Goal: Task Accomplishment & Management: Manage account settings

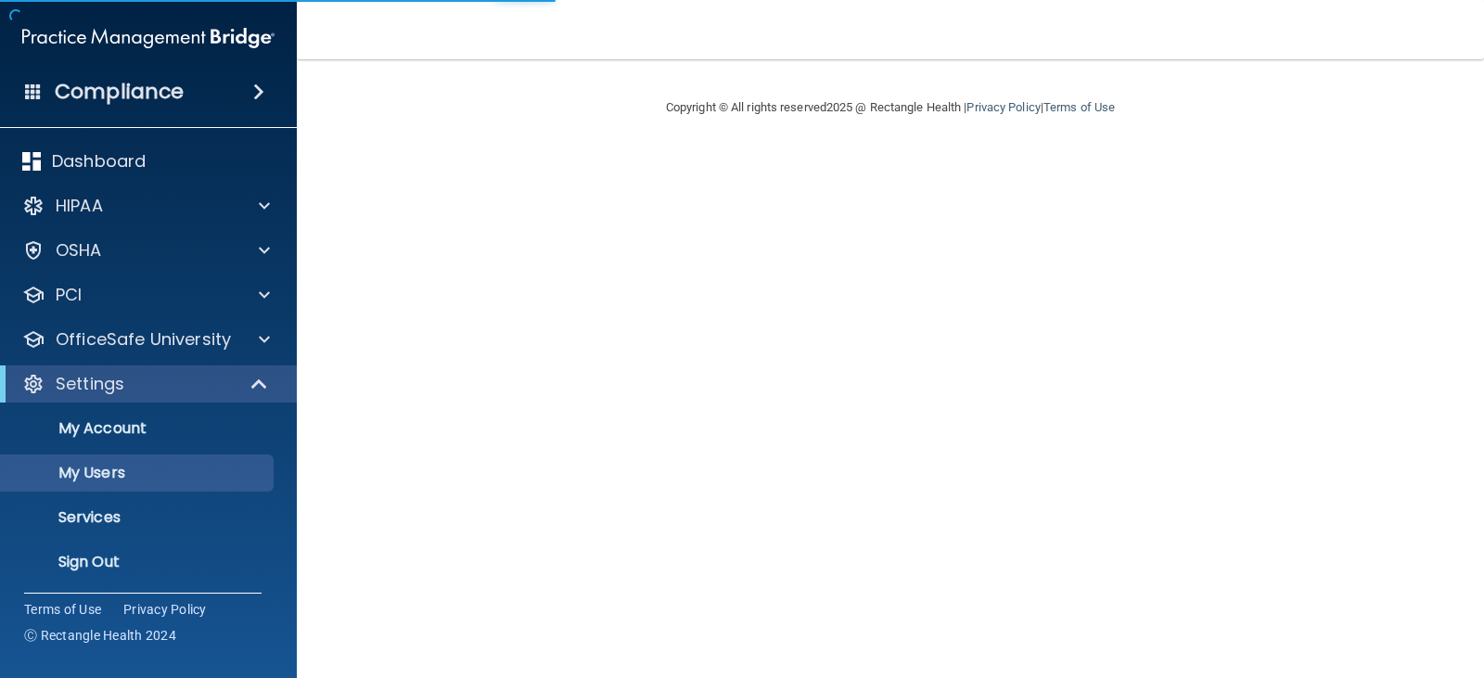
select select "20"
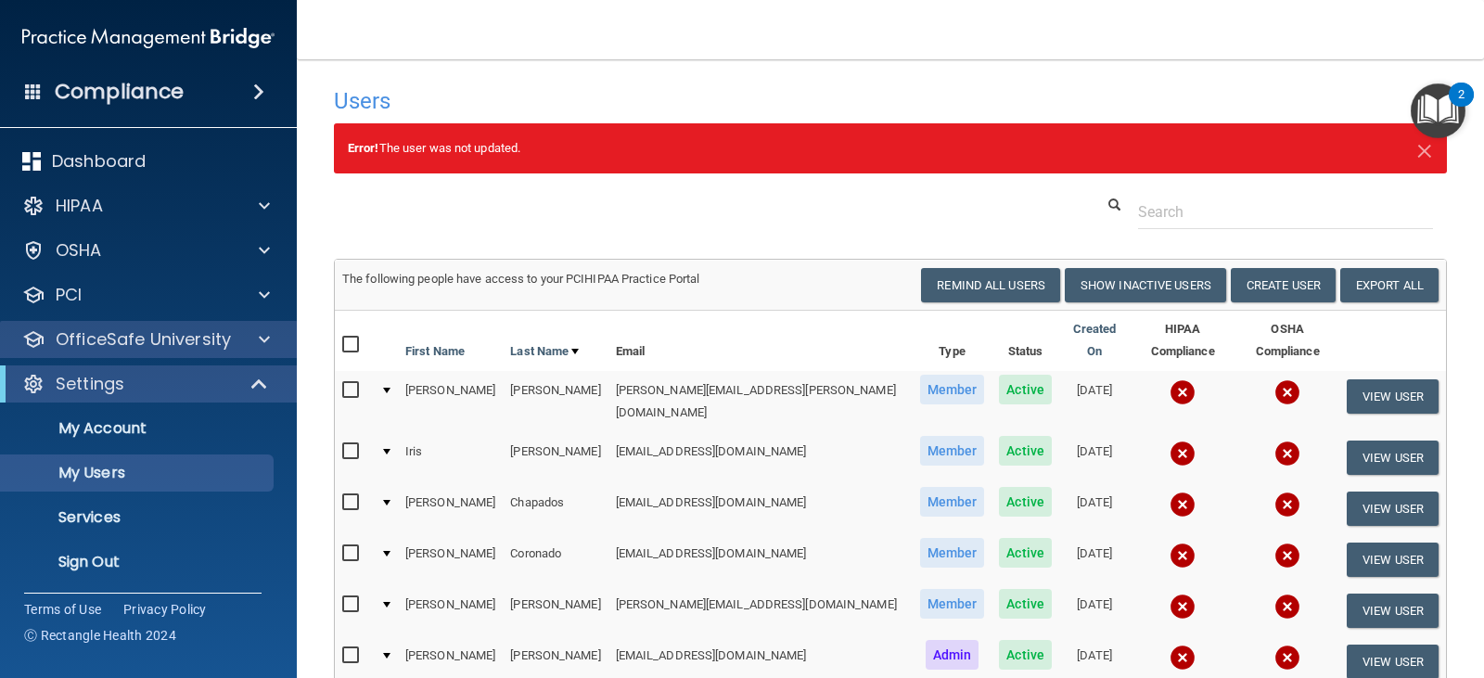
click at [148, 354] on div "OfficeSafe University" at bounding box center [149, 339] width 298 height 37
click at [241, 333] on div at bounding box center [261, 339] width 46 height 22
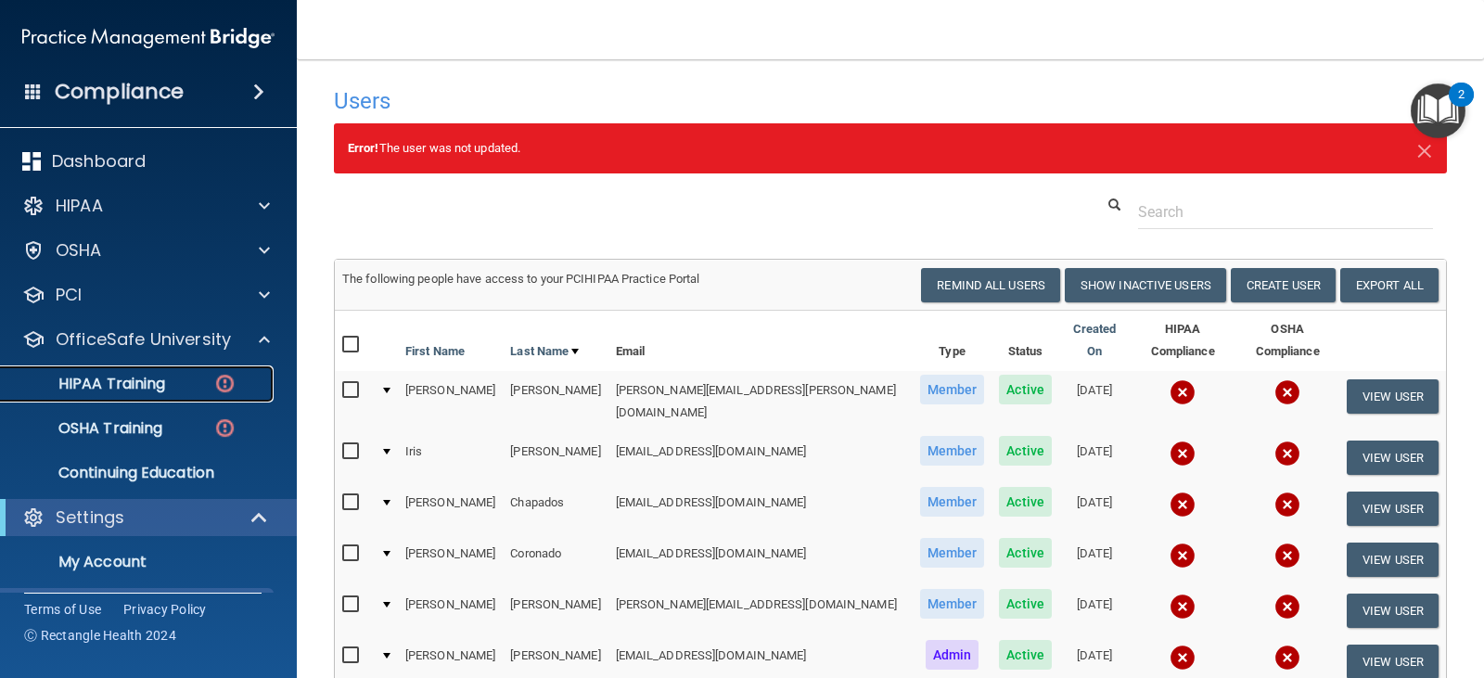
click at [181, 387] on div "HIPAA Training" at bounding box center [138, 384] width 253 height 19
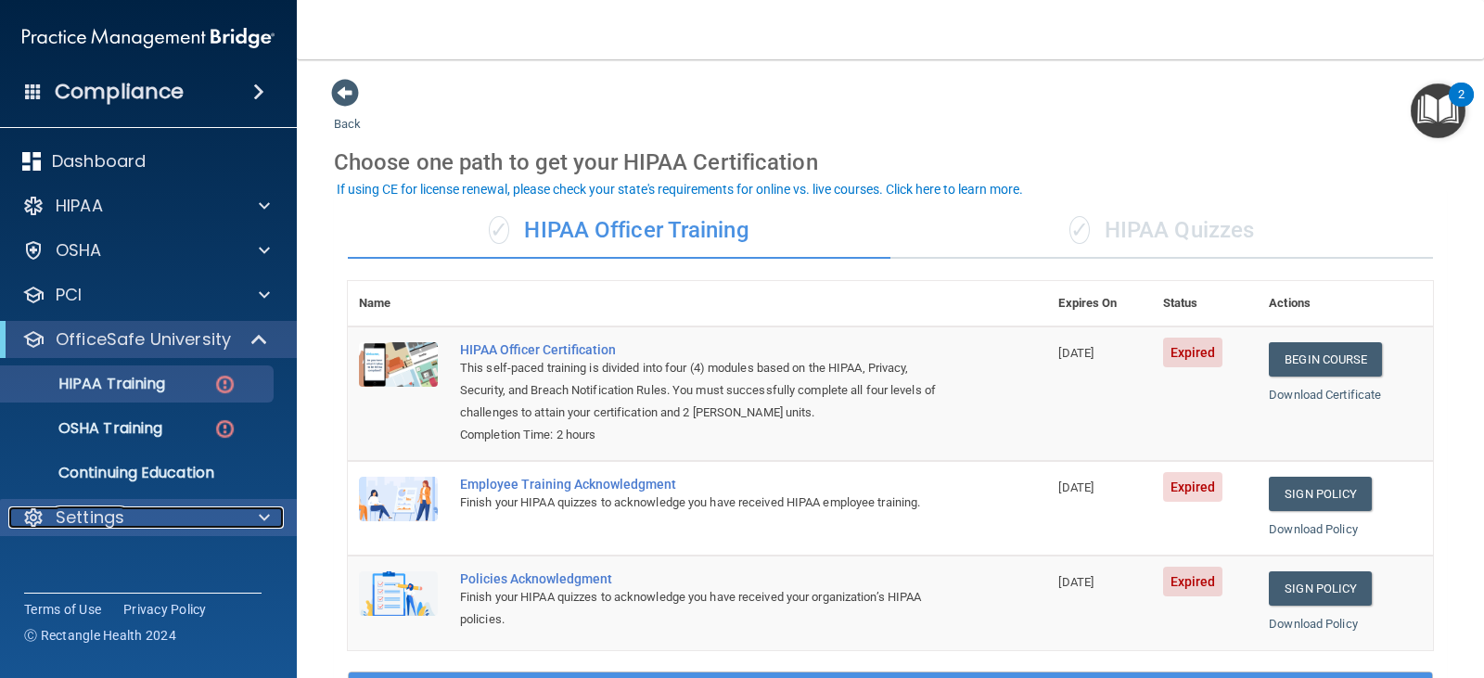
click at [122, 508] on p "Settings" at bounding box center [90, 517] width 69 height 22
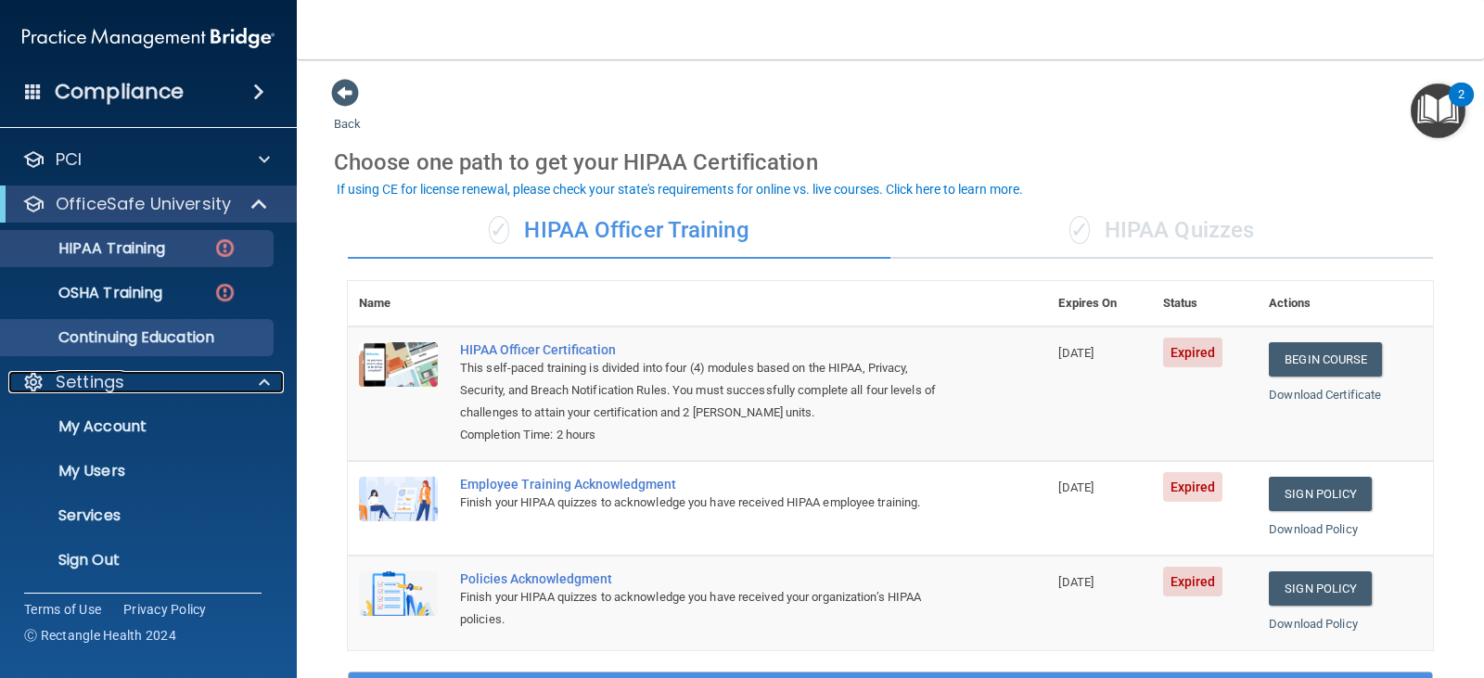
scroll to position [136, 0]
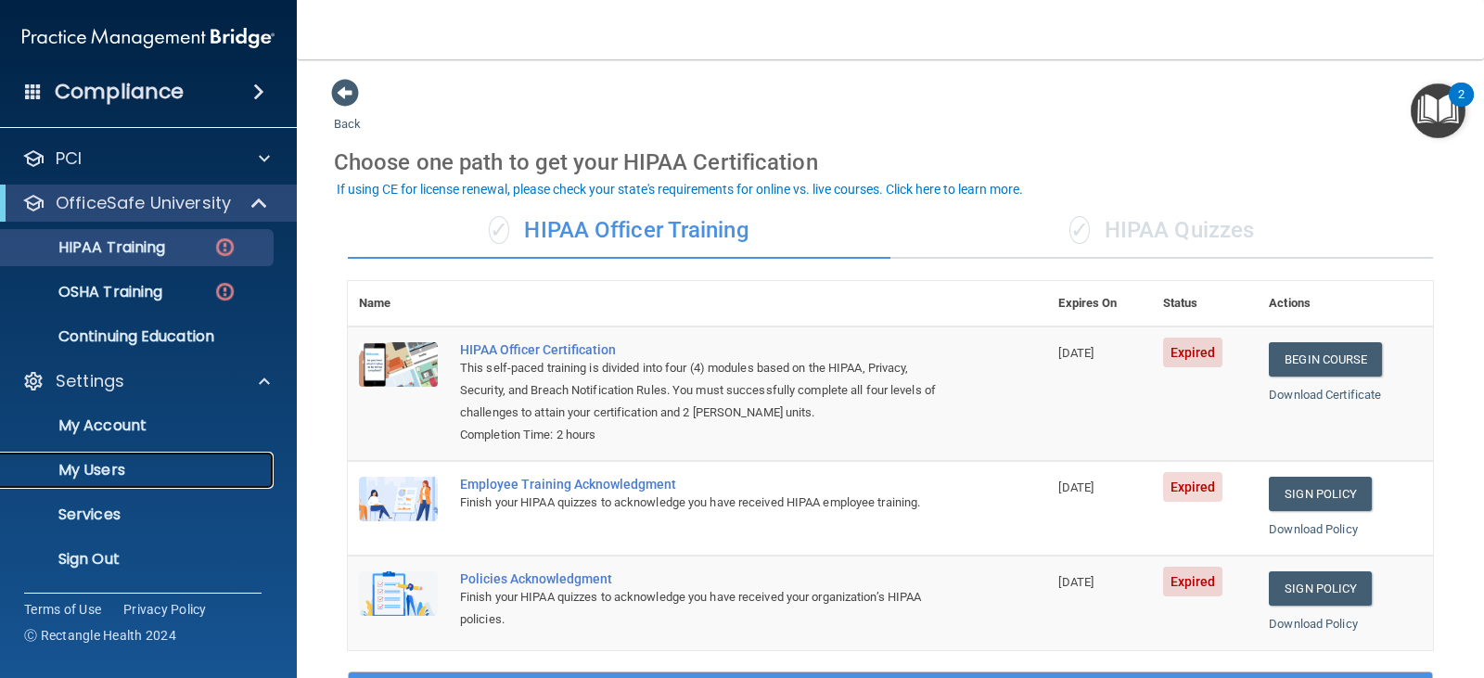
click at [103, 467] on p "My Users" at bounding box center [138, 470] width 253 height 19
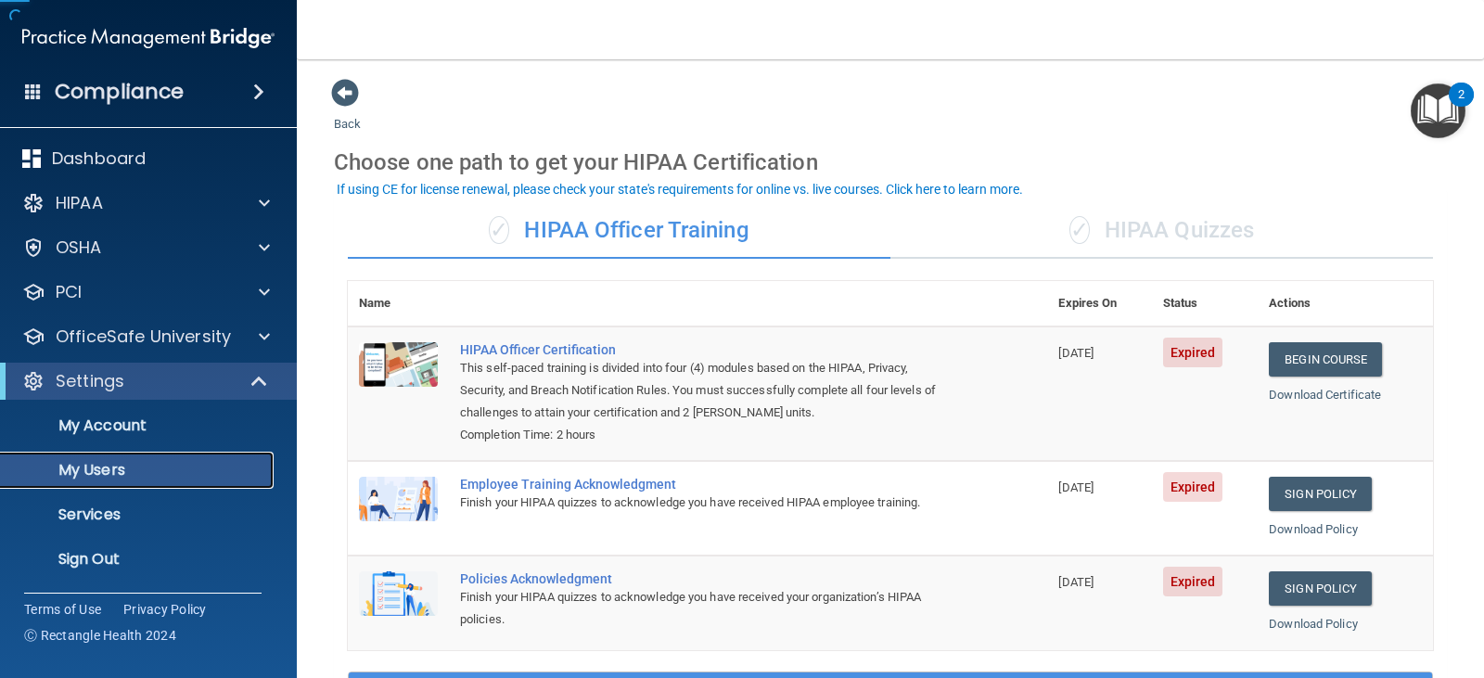
scroll to position [3, 0]
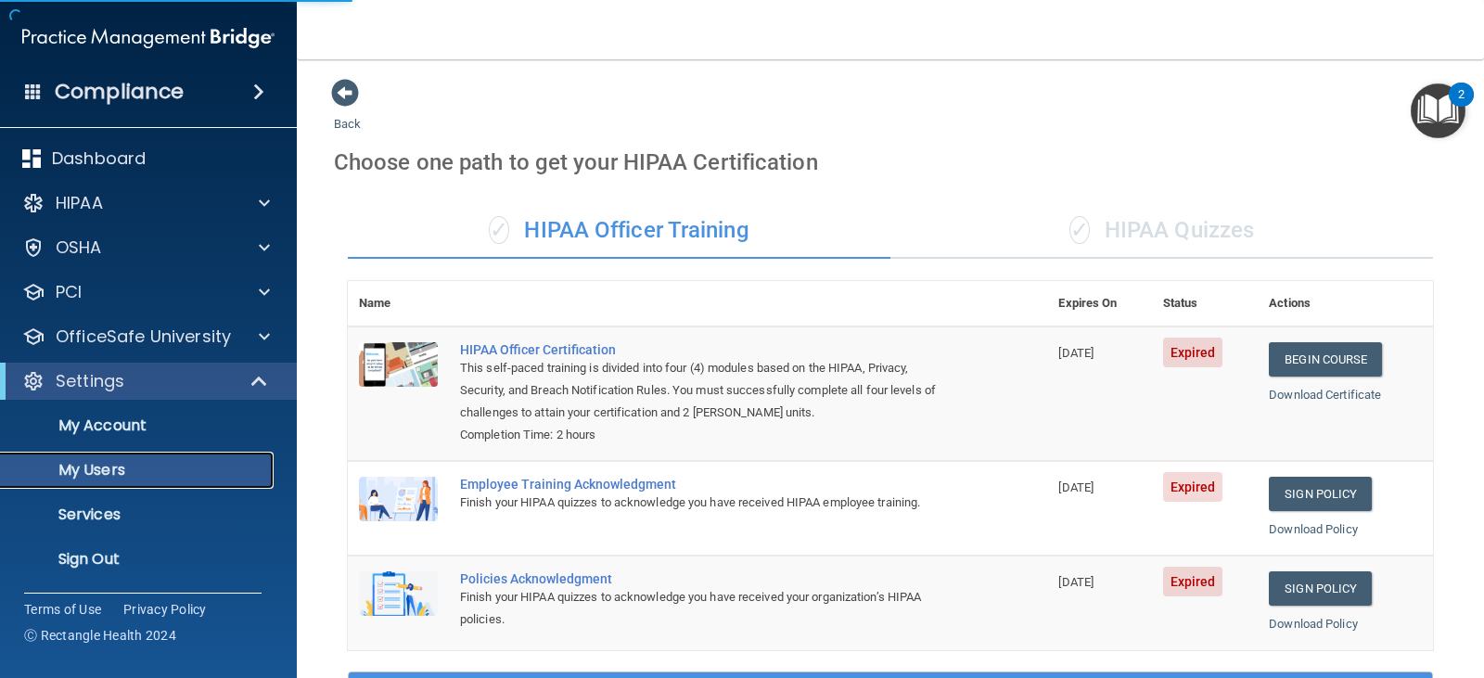
select select "20"
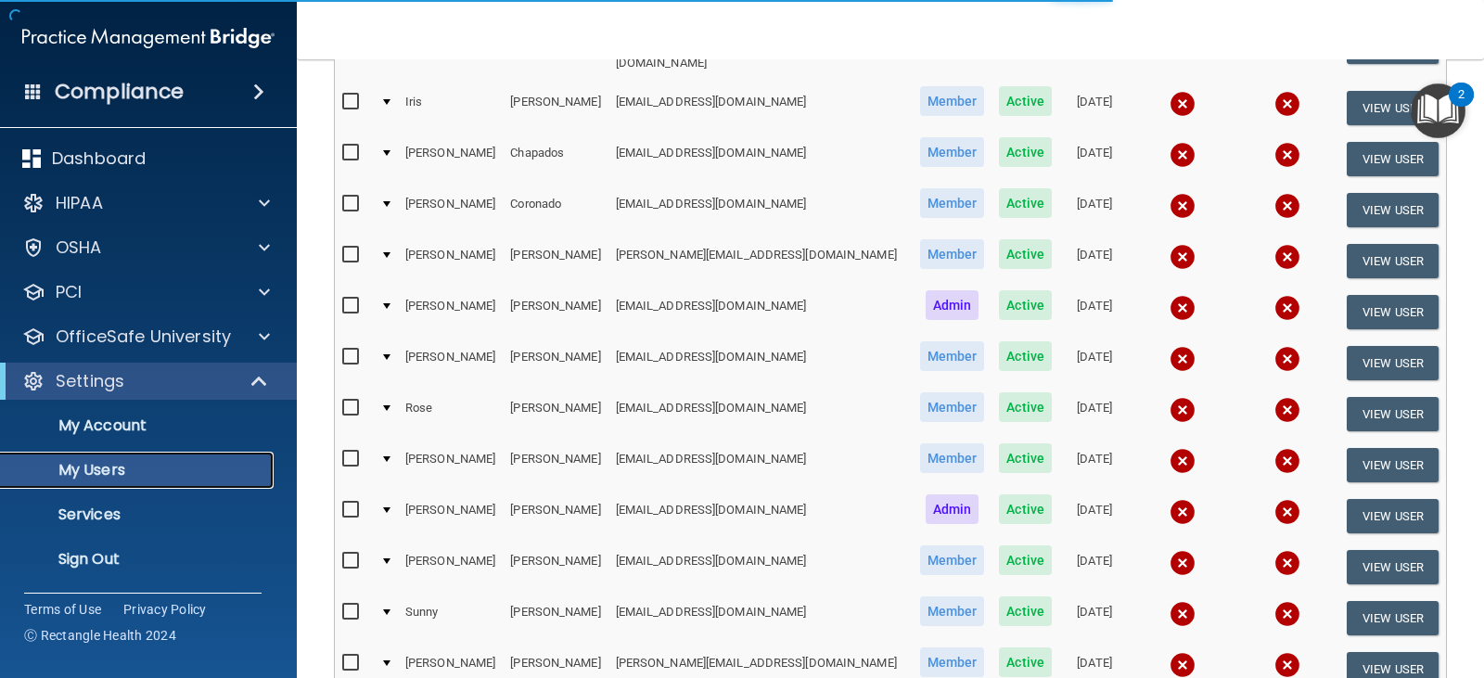
scroll to position [186, 0]
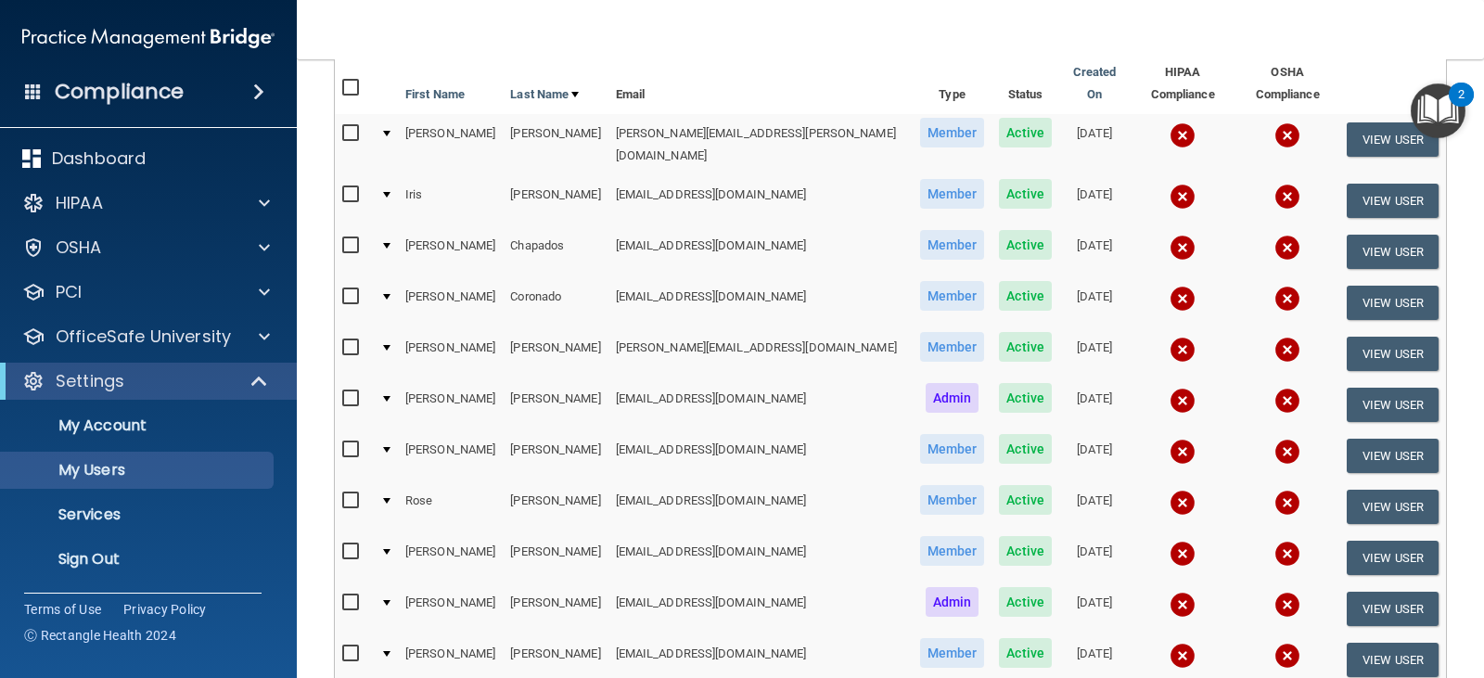
click at [351, 126] on input "checkbox" at bounding box center [352, 133] width 21 height 15
checkbox input "true"
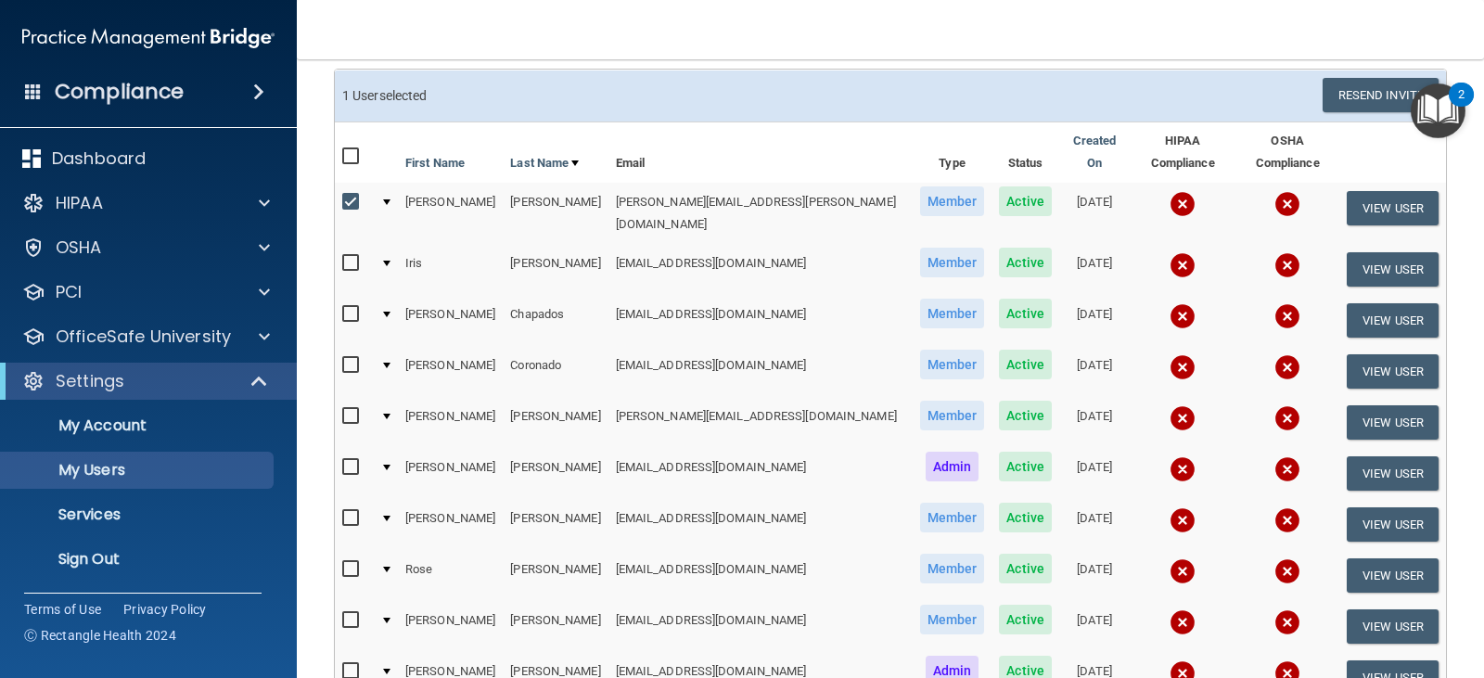
scroll to position [2, 0]
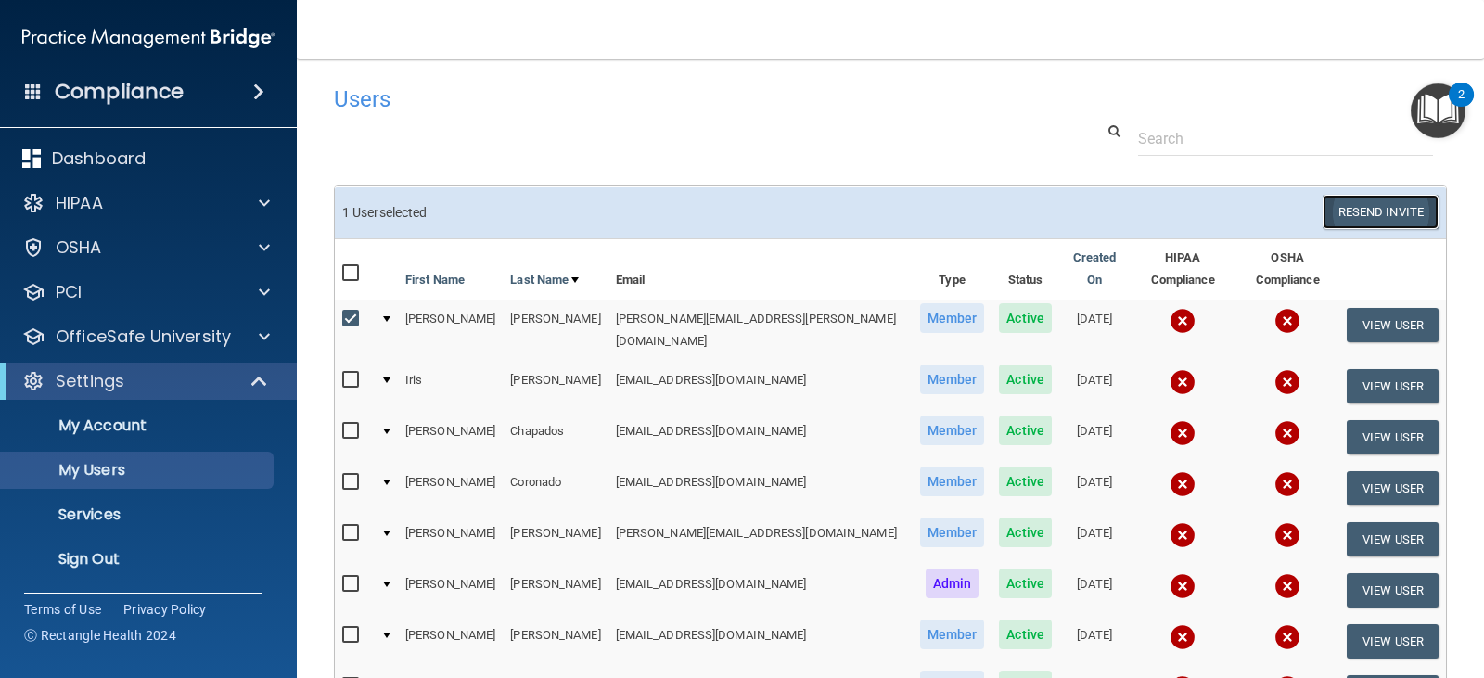
click at [1389, 214] on button "Resend Invite" at bounding box center [1381, 212] width 116 height 34
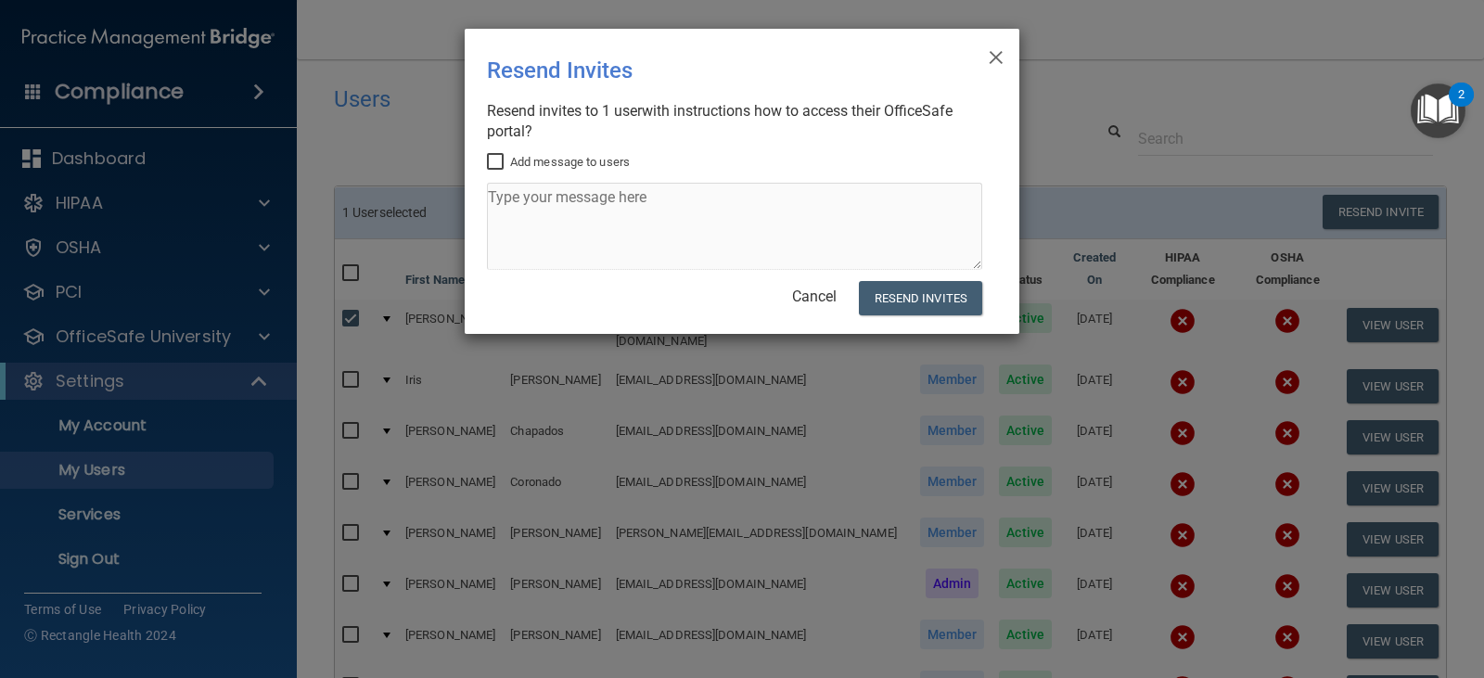
click at [549, 160] on label "Add message to users" at bounding box center [558, 162] width 143 height 22
click at [508, 160] on input "Add message to users" at bounding box center [497, 162] width 21 height 15
click at [549, 160] on label "Add message to users" at bounding box center [558, 162] width 143 height 22
click at [508, 160] on input "Add message to users" at bounding box center [497, 162] width 21 height 15
checkbox input "false"
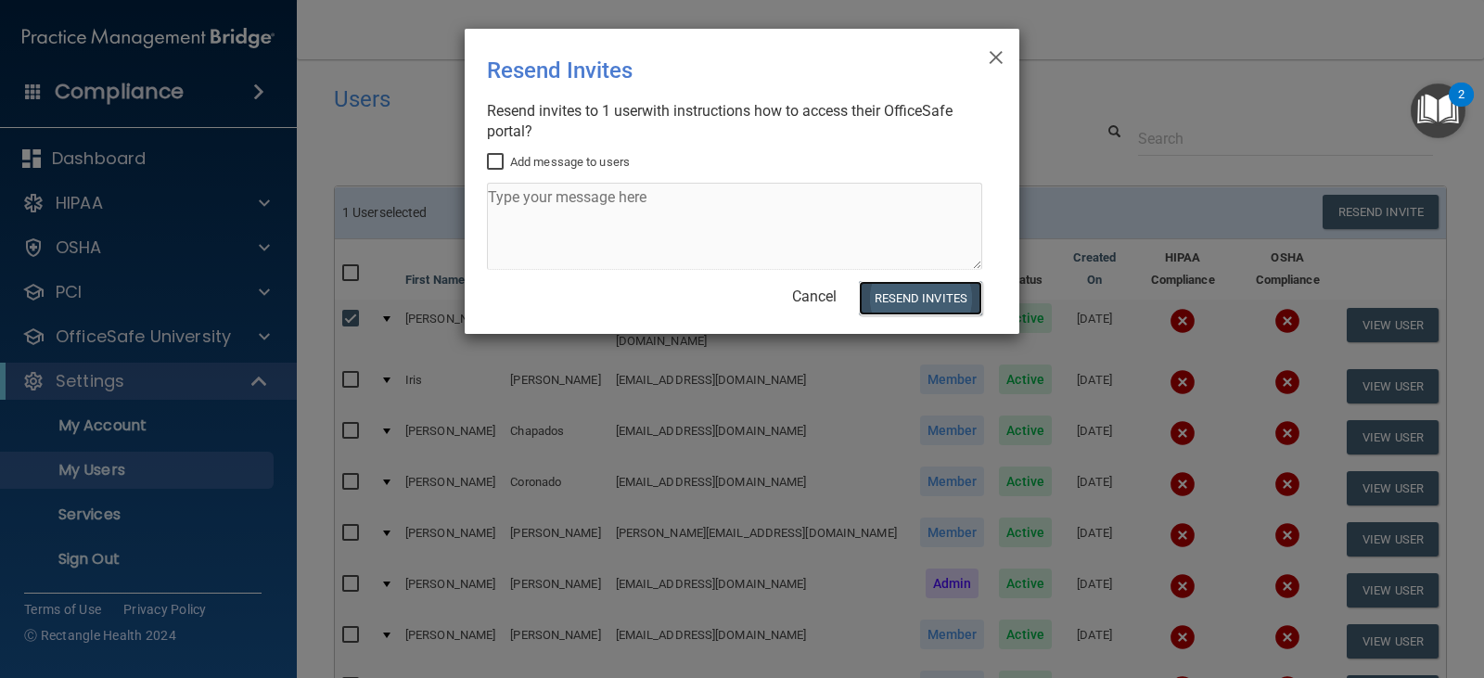
click at [930, 307] on button "Resend Invites" at bounding box center [920, 298] width 123 height 34
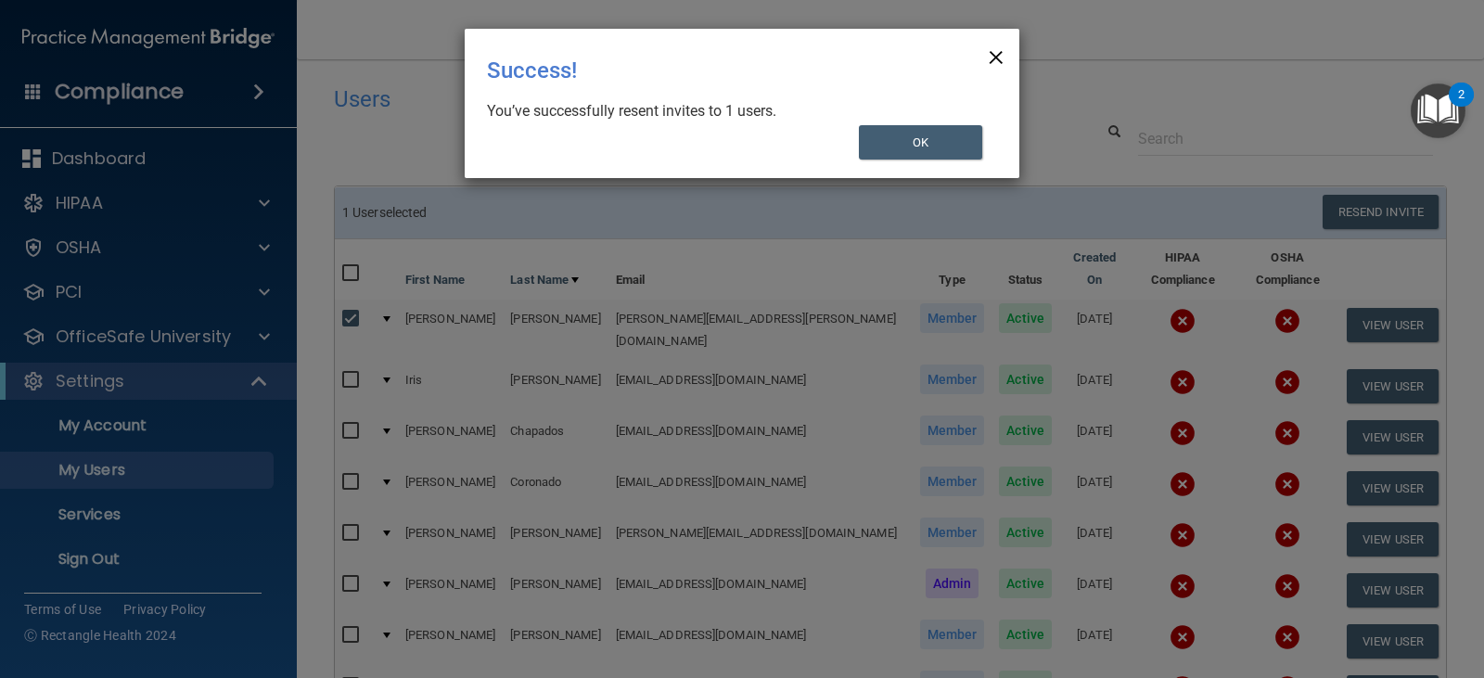
click at [992, 58] on span "×" at bounding box center [996, 54] width 17 height 37
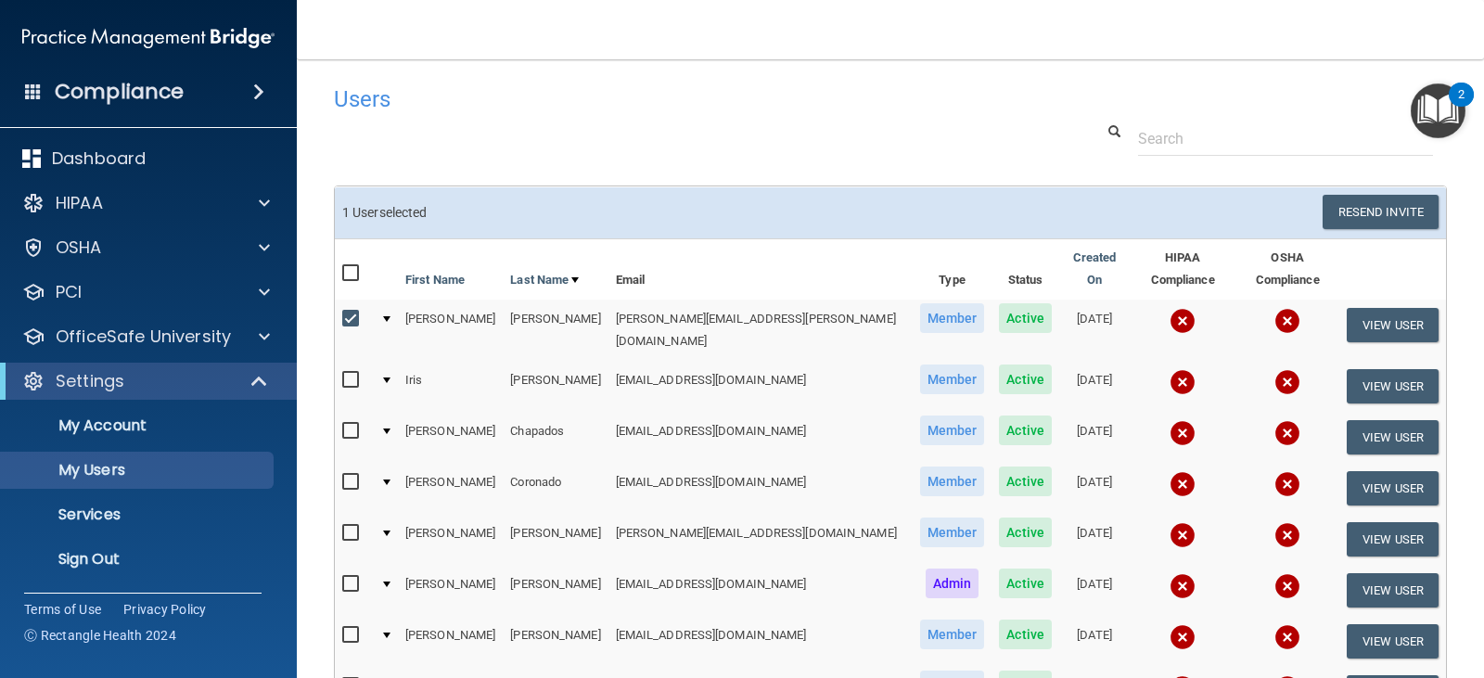
click at [68, 95] on h4 "Compliance" at bounding box center [119, 92] width 129 height 26
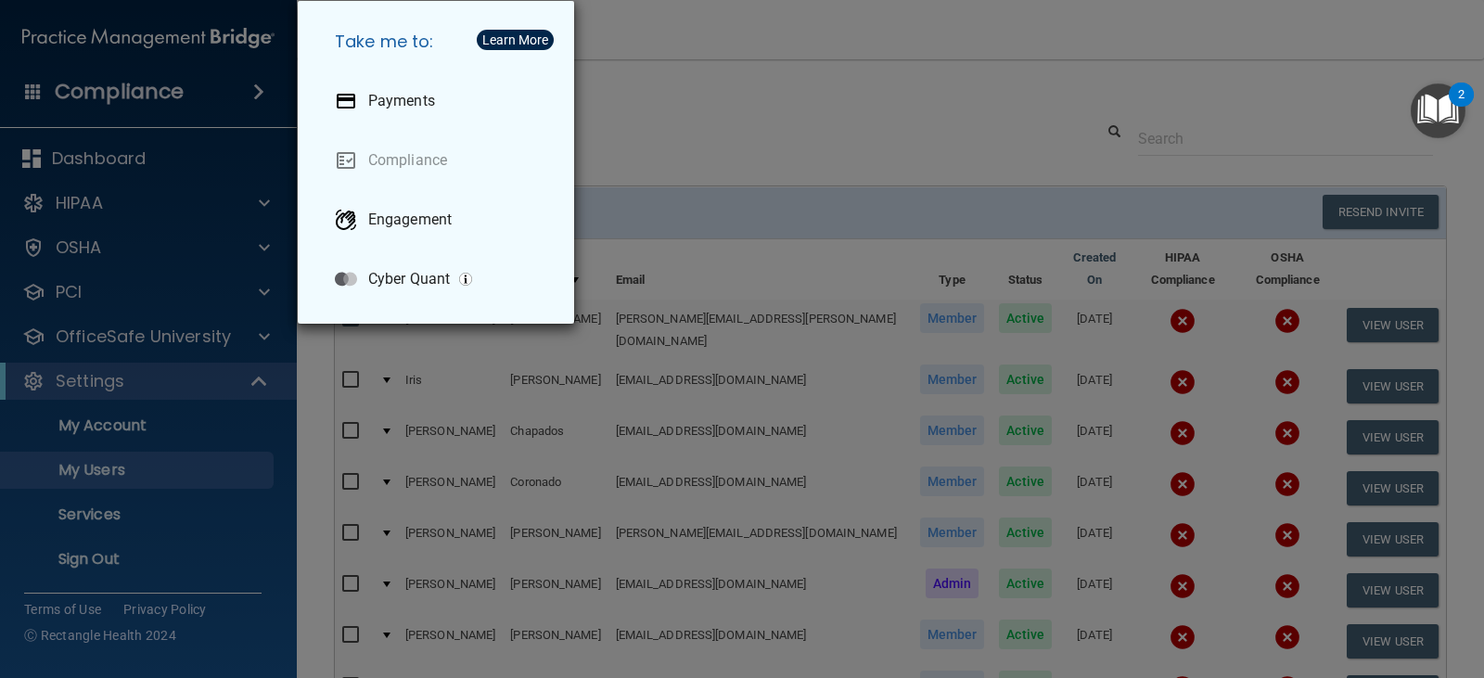
click at [906, 89] on div "Take me to: Payments Compliance Engagement Cyber Quant" at bounding box center [742, 339] width 1484 height 678
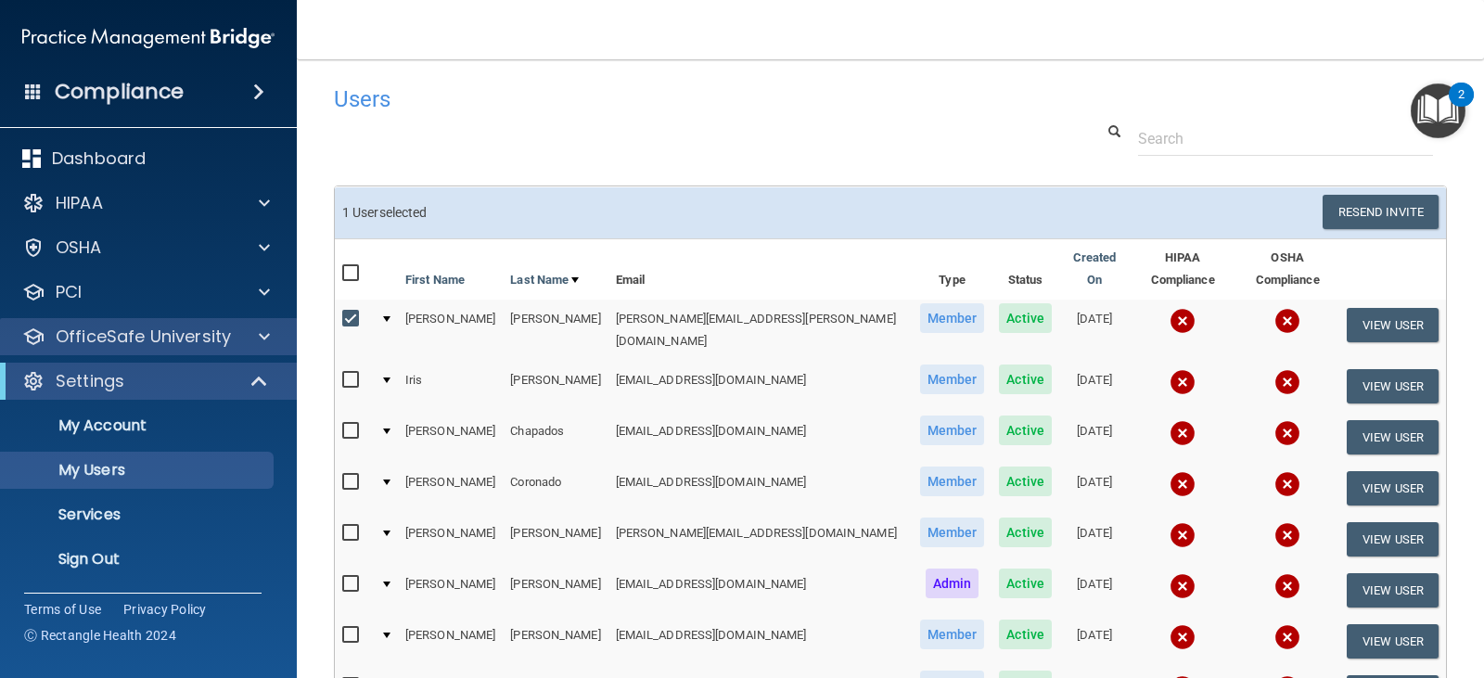
click at [154, 318] on div "OfficeSafe University" at bounding box center [149, 336] width 298 height 37
click at [238, 342] on div at bounding box center [261, 337] width 46 height 22
